Goal: Find specific page/section: Find specific page/section

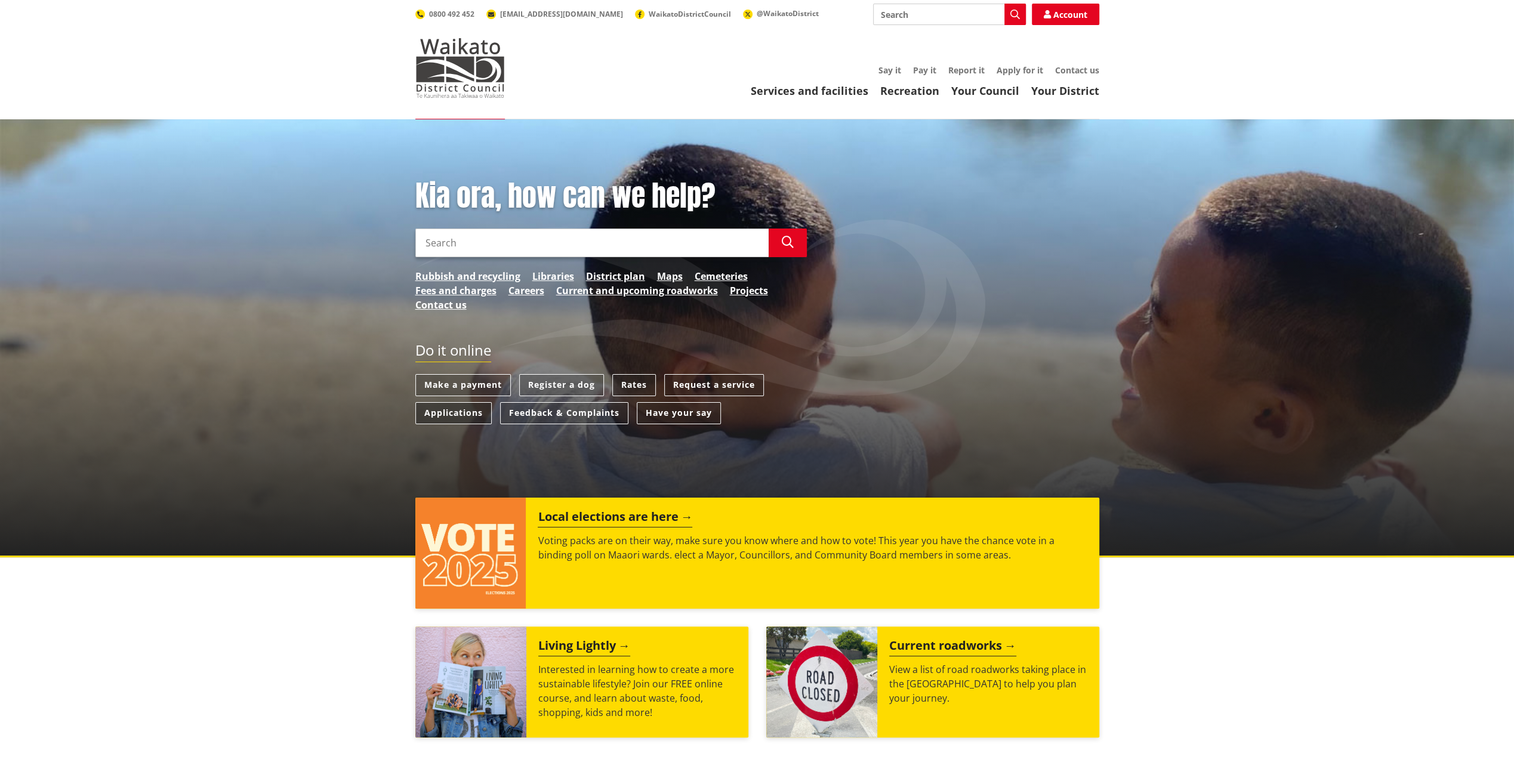
click at [440, 412] on link "Applications" at bounding box center [452, 413] width 76 height 22
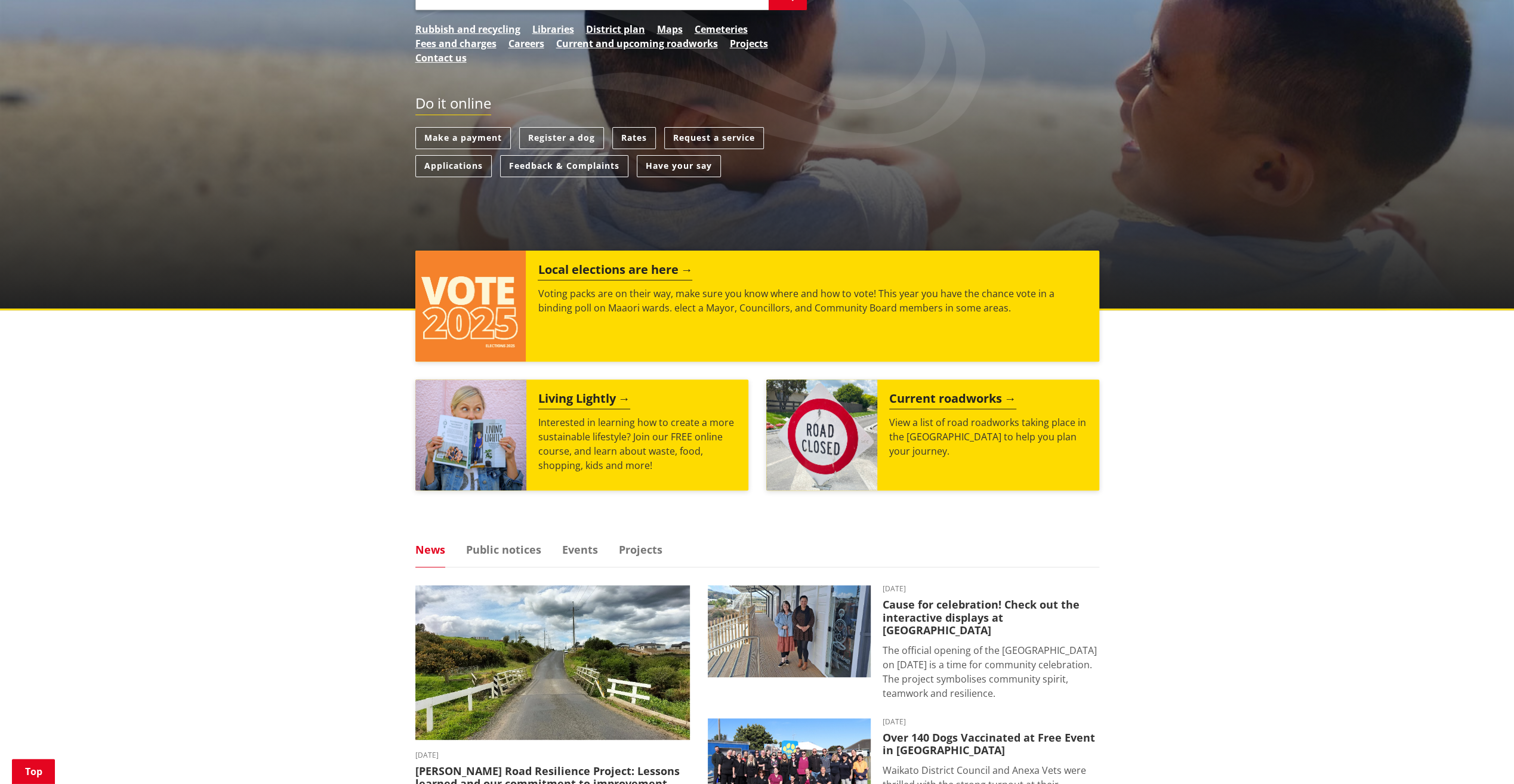
scroll to position [358, 0]
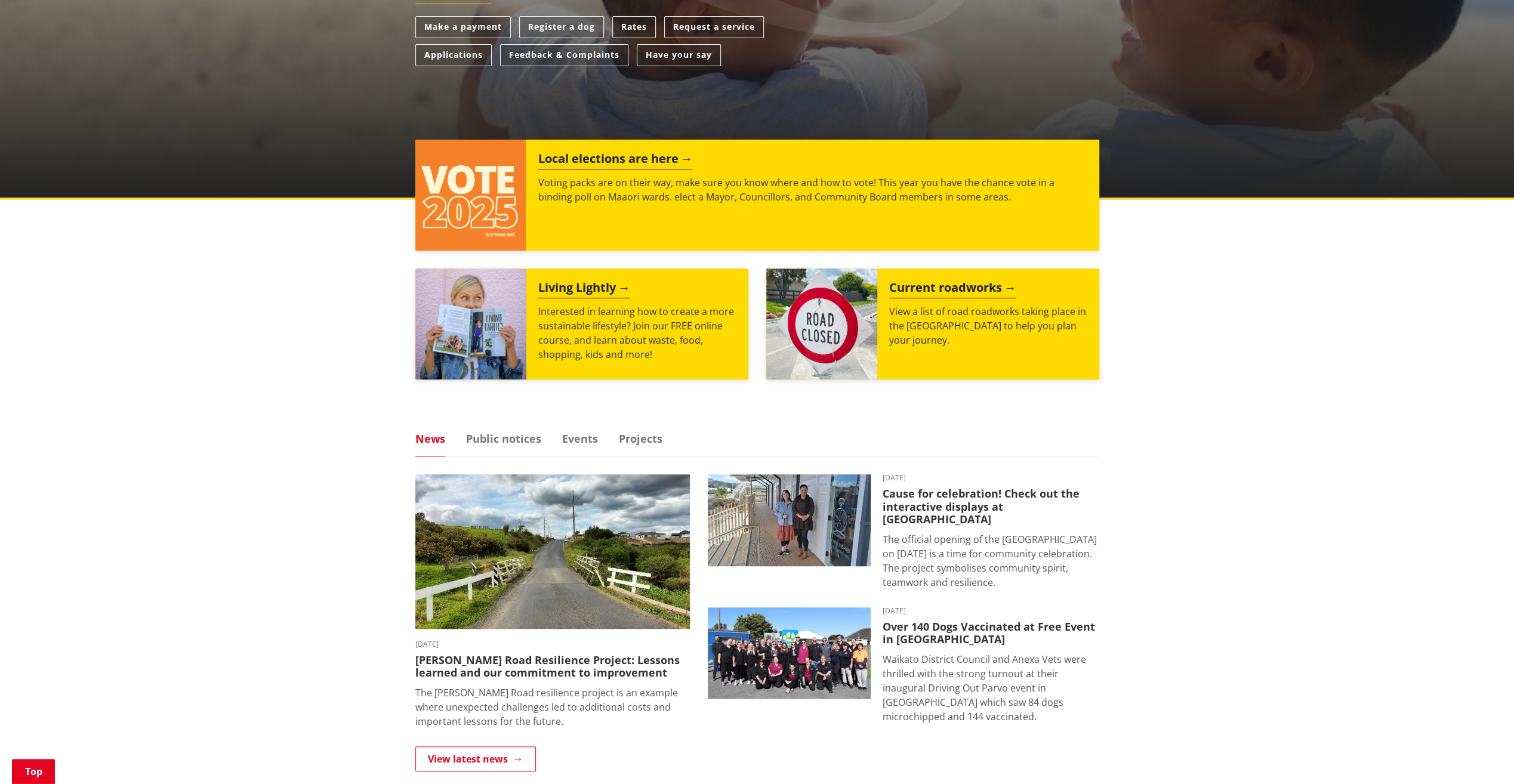
drag, startPoint x: 515, startPoint y: 438, endPoint x: 467, endPoint y: 444, distance: 48.4
click at [516, 437] on link "Public notices" at bounding box center [503, 438] width 75 height 11
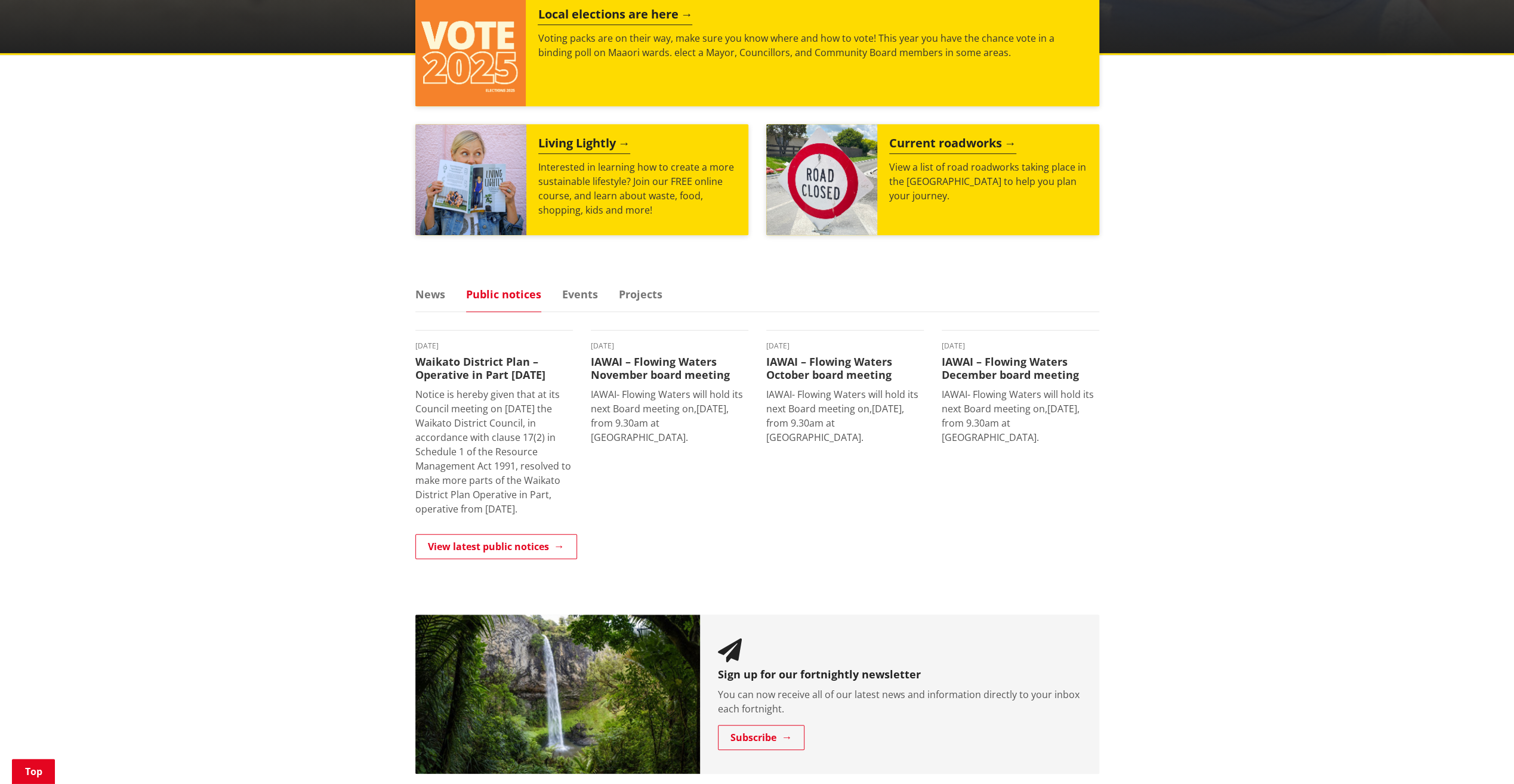
scroll to position [537, 0]
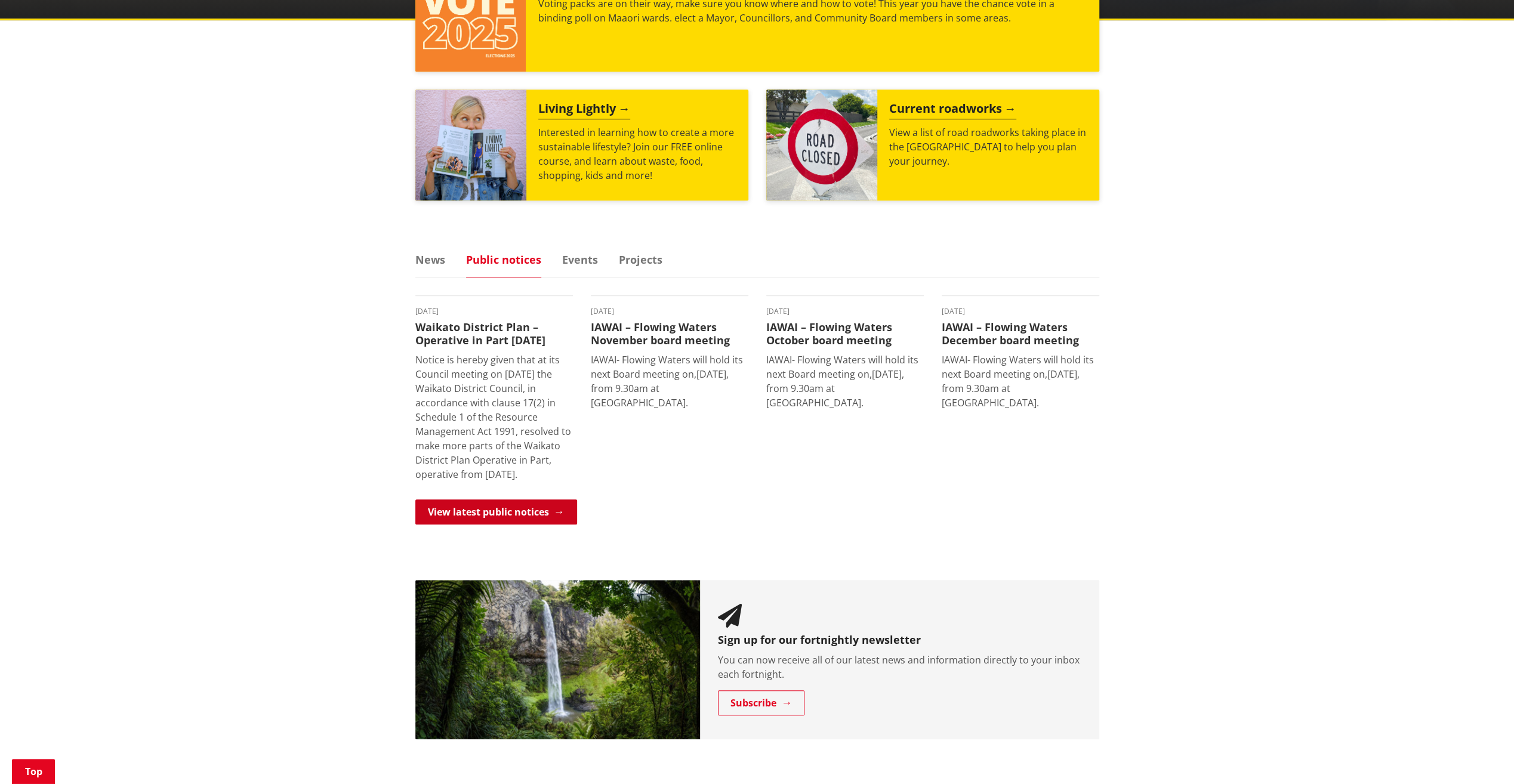
click at [519, 524] on link "View latest public notices" at bounding box center [496, 512] width 162 height 25
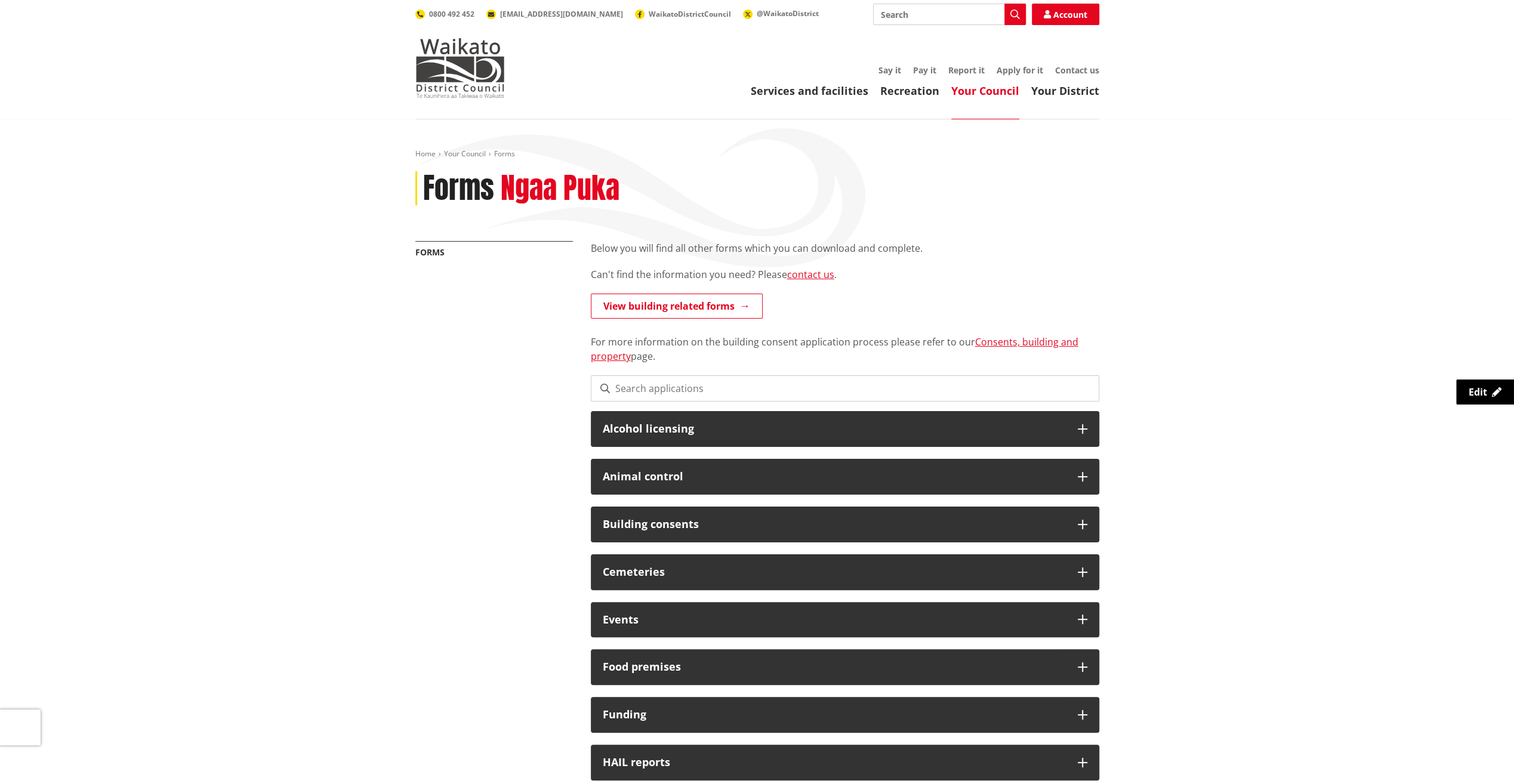
click at [651, 390] on input at bounding box center [845, 388] width 508 height 26
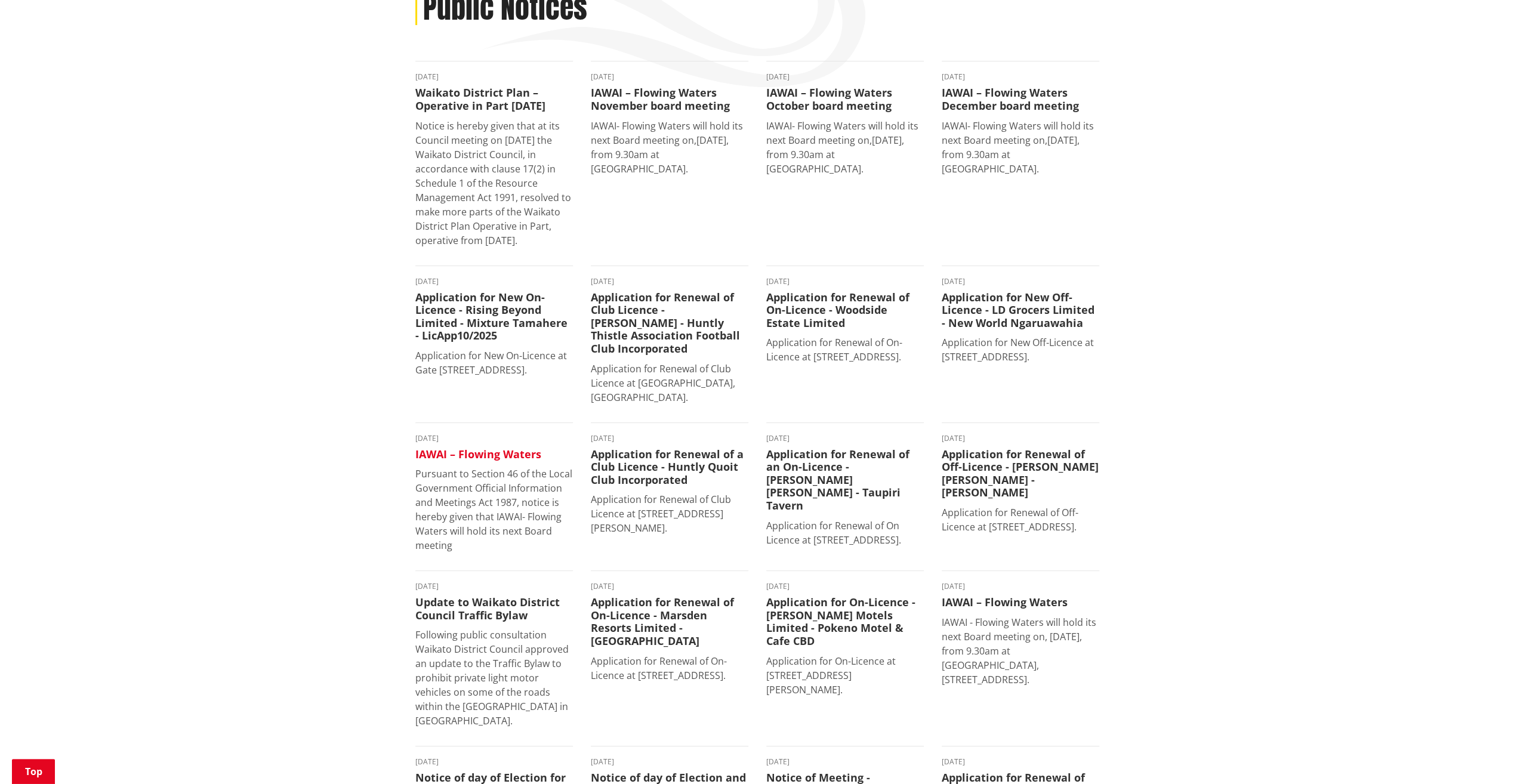
scroll to position [179, 0]
